Goal: Find specific page/section: Find specific page/section

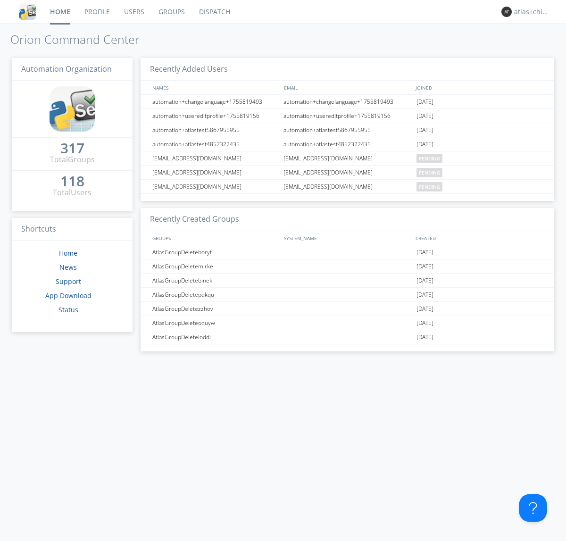
click at [214, 12] on link "Dispatch" at bounding box center [214, 12] width 45 height 24
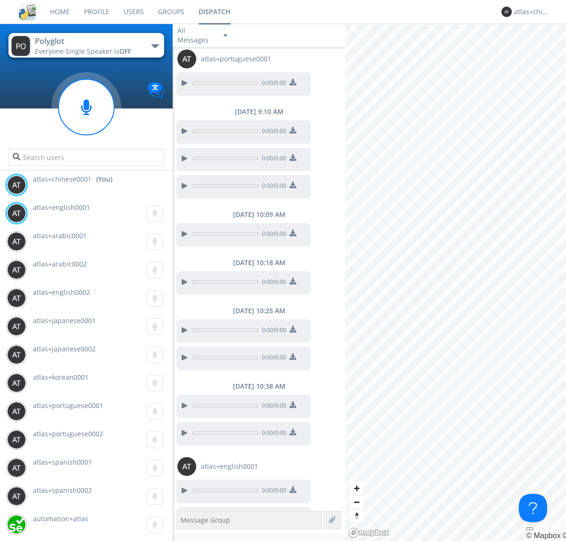
scroll to position [832, 0]
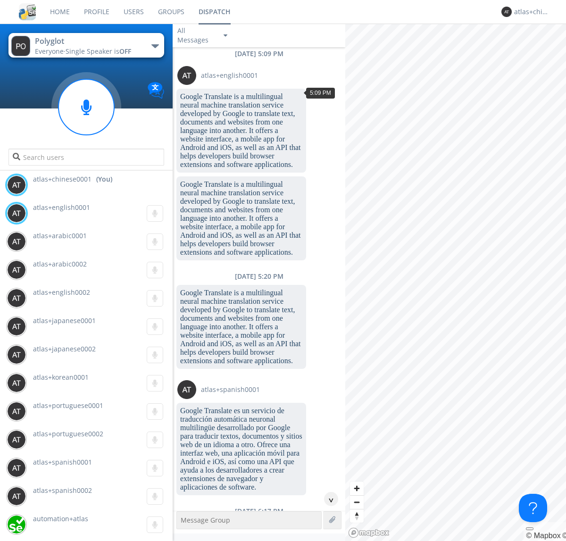
scroll to position [62, 0]
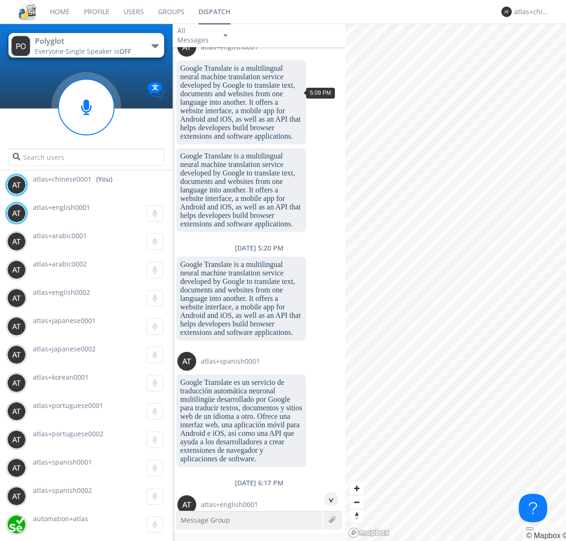
click at [327, 499] on div "^" at bounding box center [331, 499] width 14 height 14
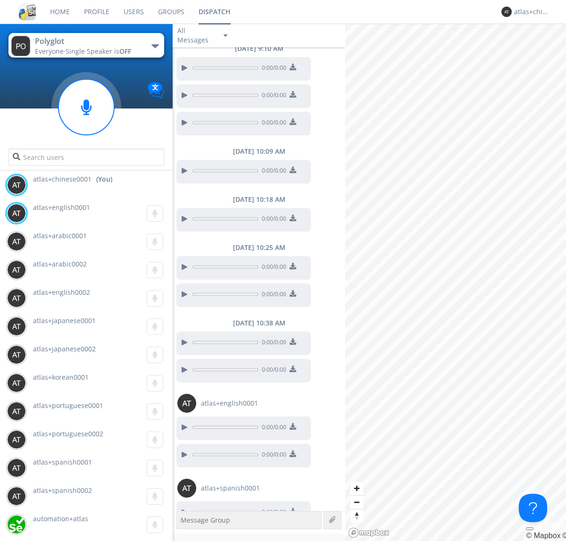
scroll to position [880, 0]
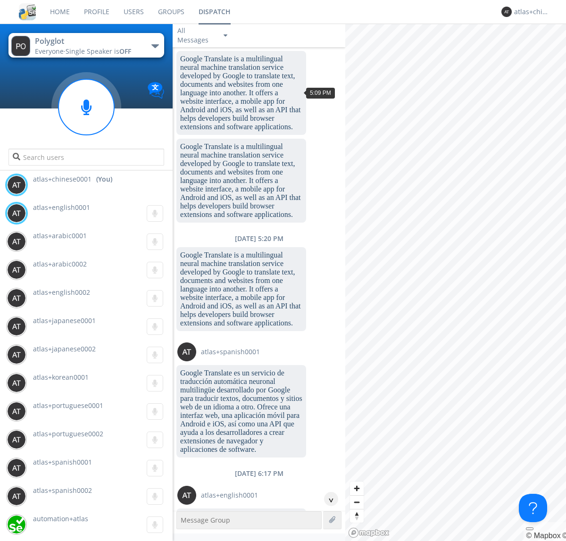
scroll to position [43, 0]
click at [327, 499] on div "^" at bounding box center [331, 499] width 14 height 14
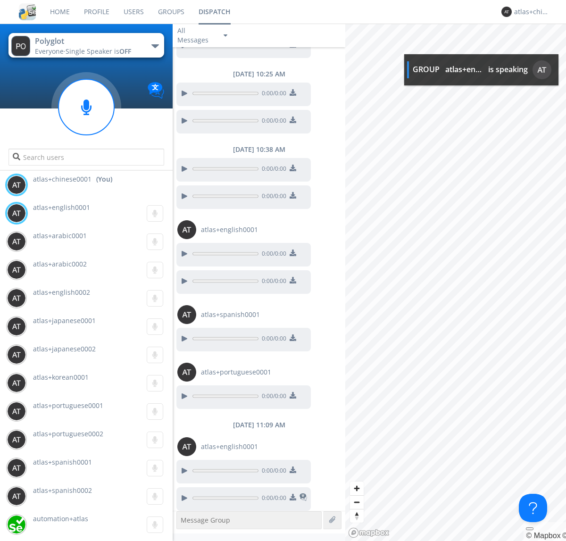
scroll to position [982, 0]
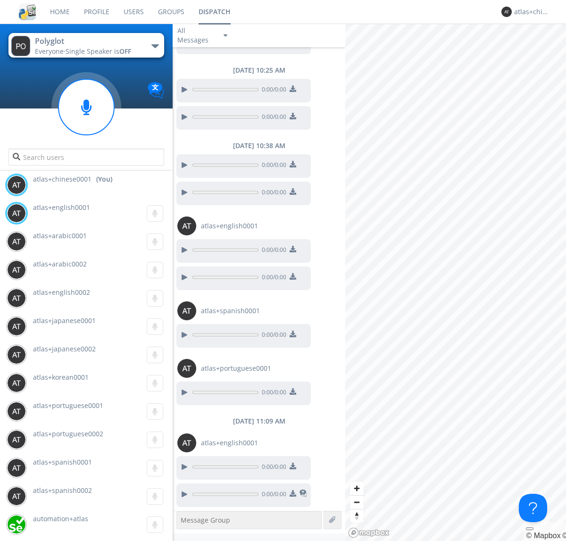
click at [292, 494] on img at bounding box center [293, 493] width 7 height 7
click at [529, 12] on div "atlas+chinese0001" at bounding box center [531, 11] width 35 height 9
